Goal: Find specific page/section: Find specific page/section

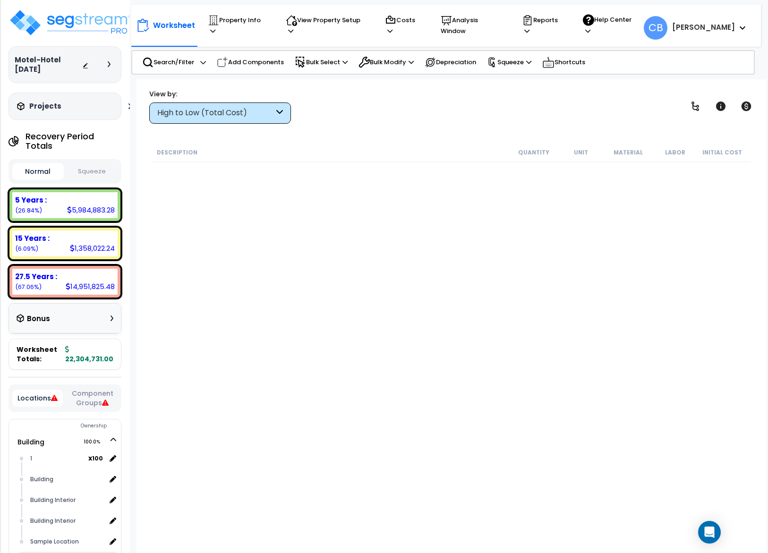
scroll to position [9144, 0]
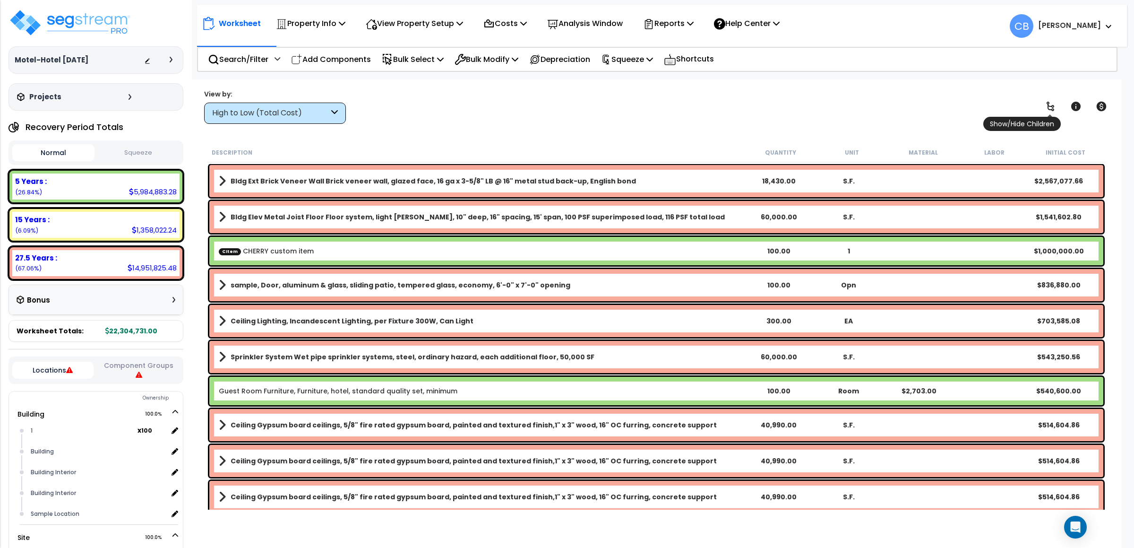
click at [756, 103] on icon at bounding box center [1050, 106] width 11 height 11
click at [756, 103] on icon at bounding box center [1051, 106] width 8 height 9
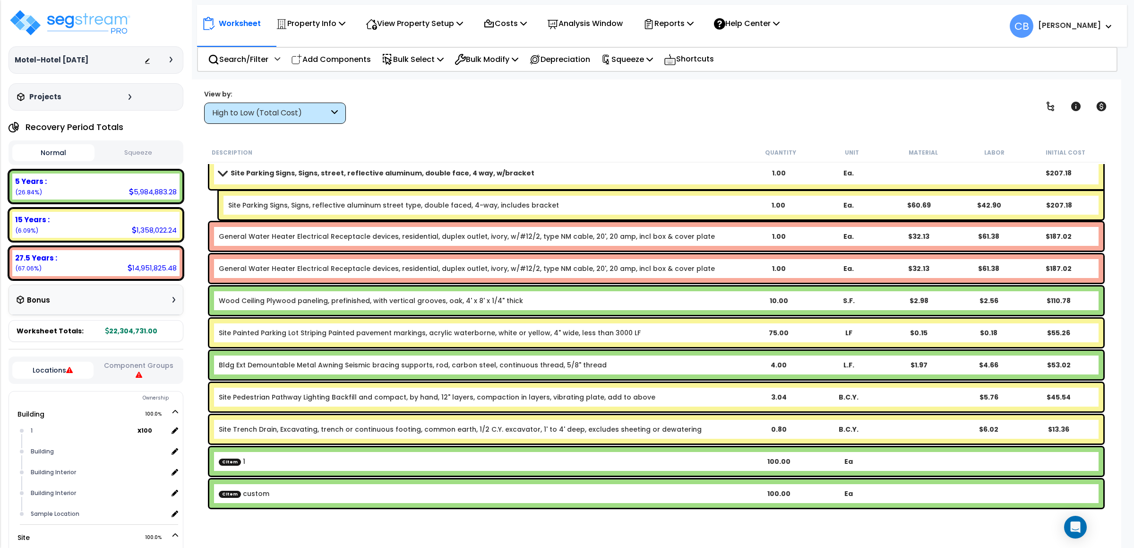
scroll to position [33742, 0]
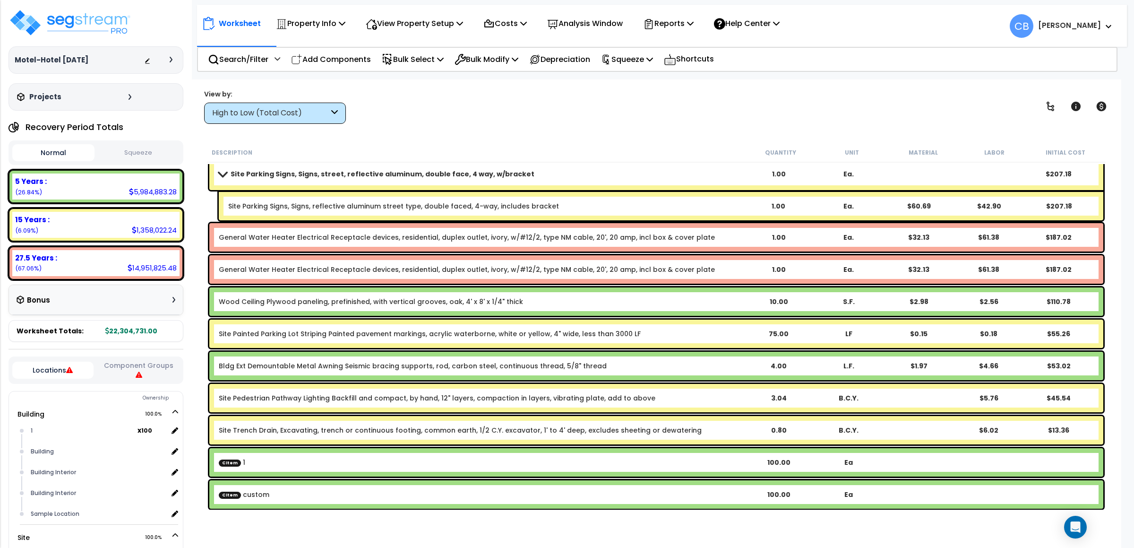
drag, startPoint x: 756, startPoint y: 376, endPoint x: 1033, endPoint y: 346, distance: 278.5
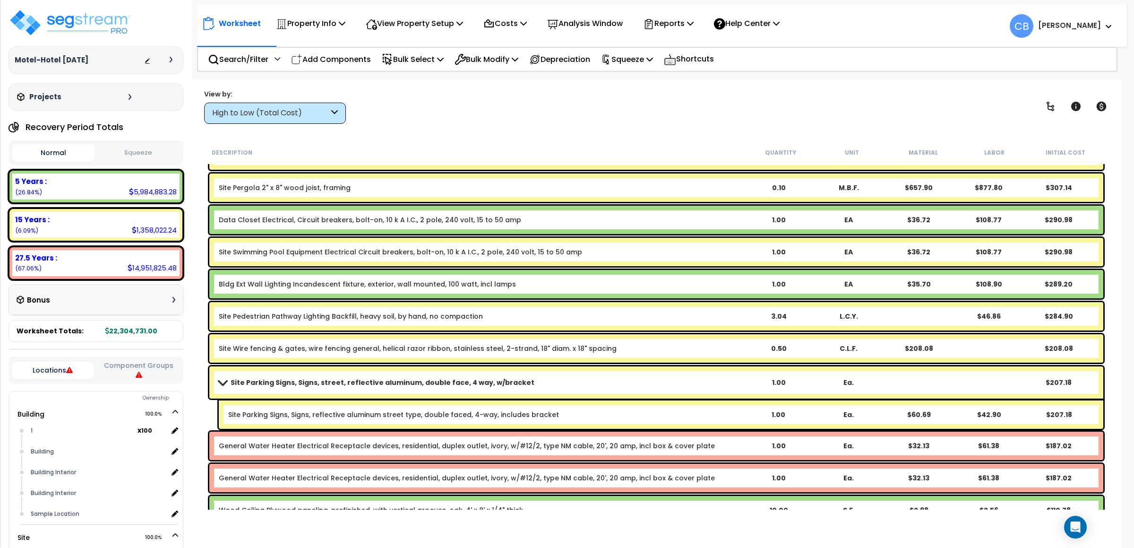
scroll to position [33530, 0]
